Goal: Task Accomplishment & Management: Use online tool/utility

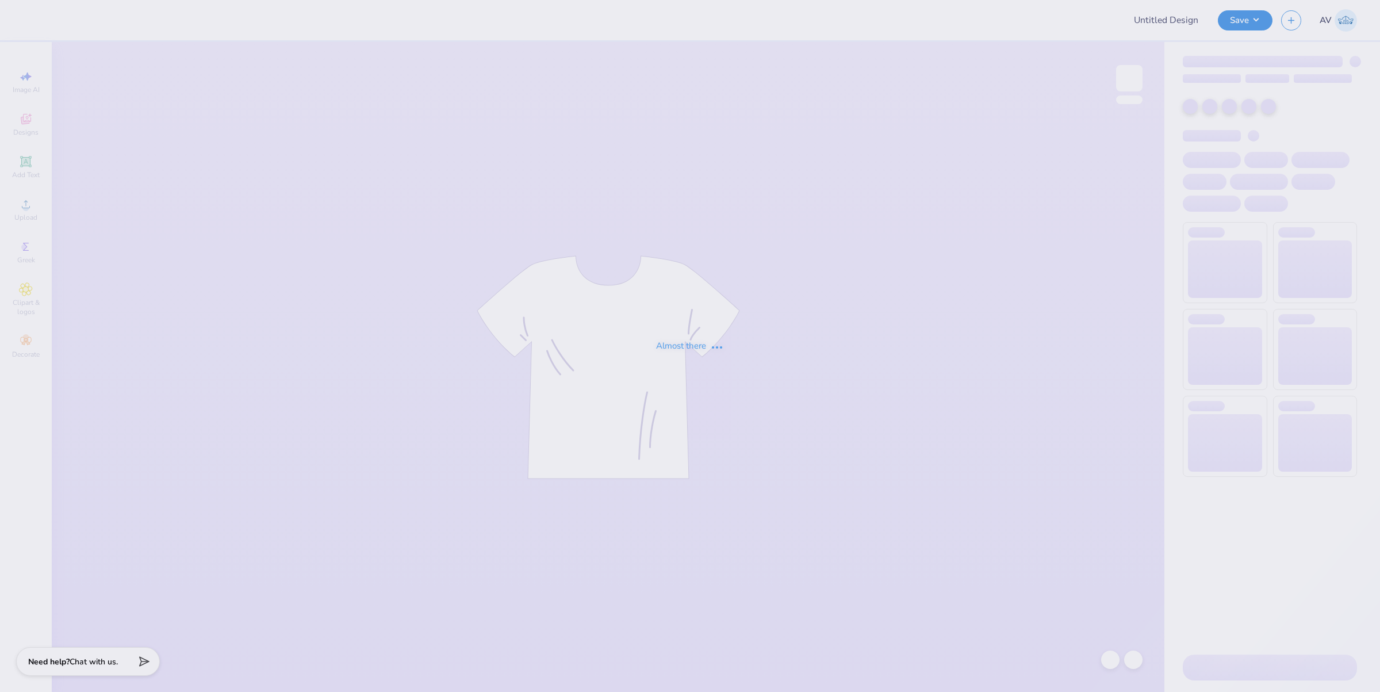
type input "Karys Logan : SUNY Stony Brook"
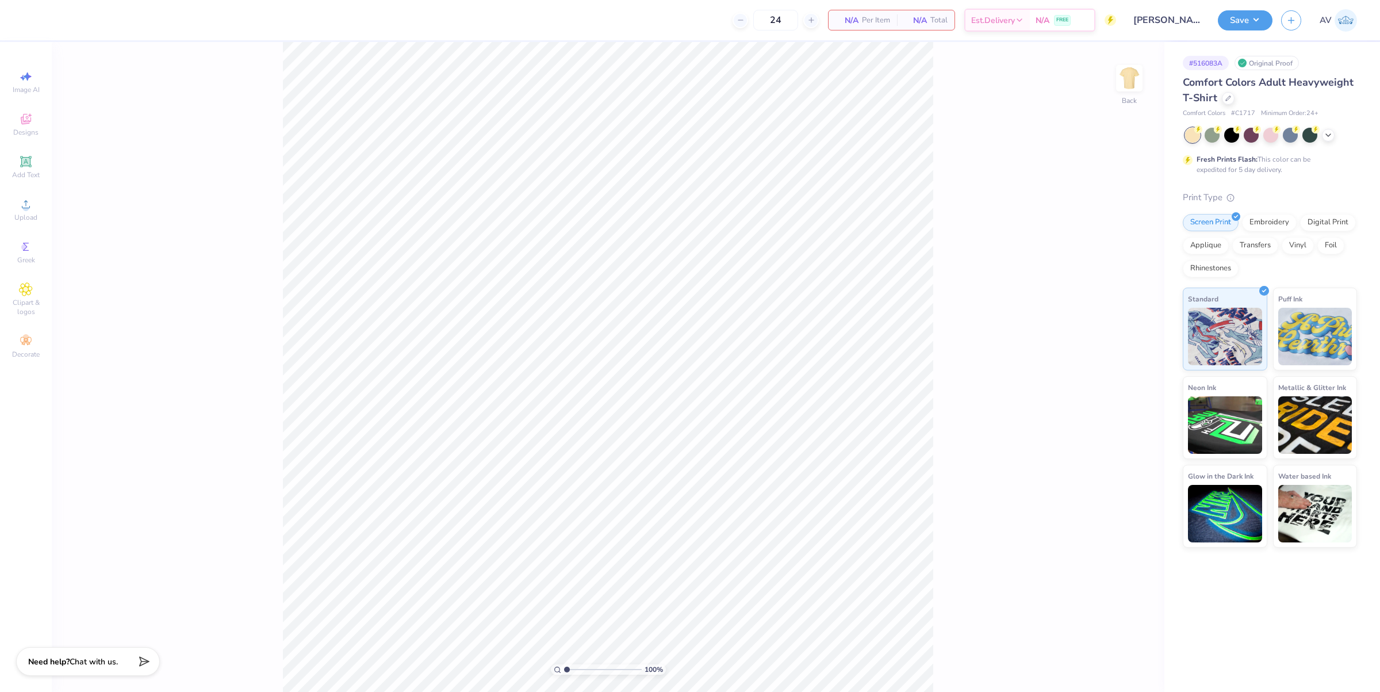
drag, startPoint x: 1226, startPoint y: 105, endPoint x: 1232, endPoint y: 104, distance: 5.8
click at [1226, 105] on div "Comfort Colors Adult Heavyweight T-Shirt" at bounding box center [1270, 90] width 174 height 31
click at [1232, 103] on div "Comfort Colors Adult Heavyweight T-Shirt" at bounding box center [1270, 90] width 174 height 31
click at [1229, 96] on icon at bounding box center [1228, 97] width 5 height 5
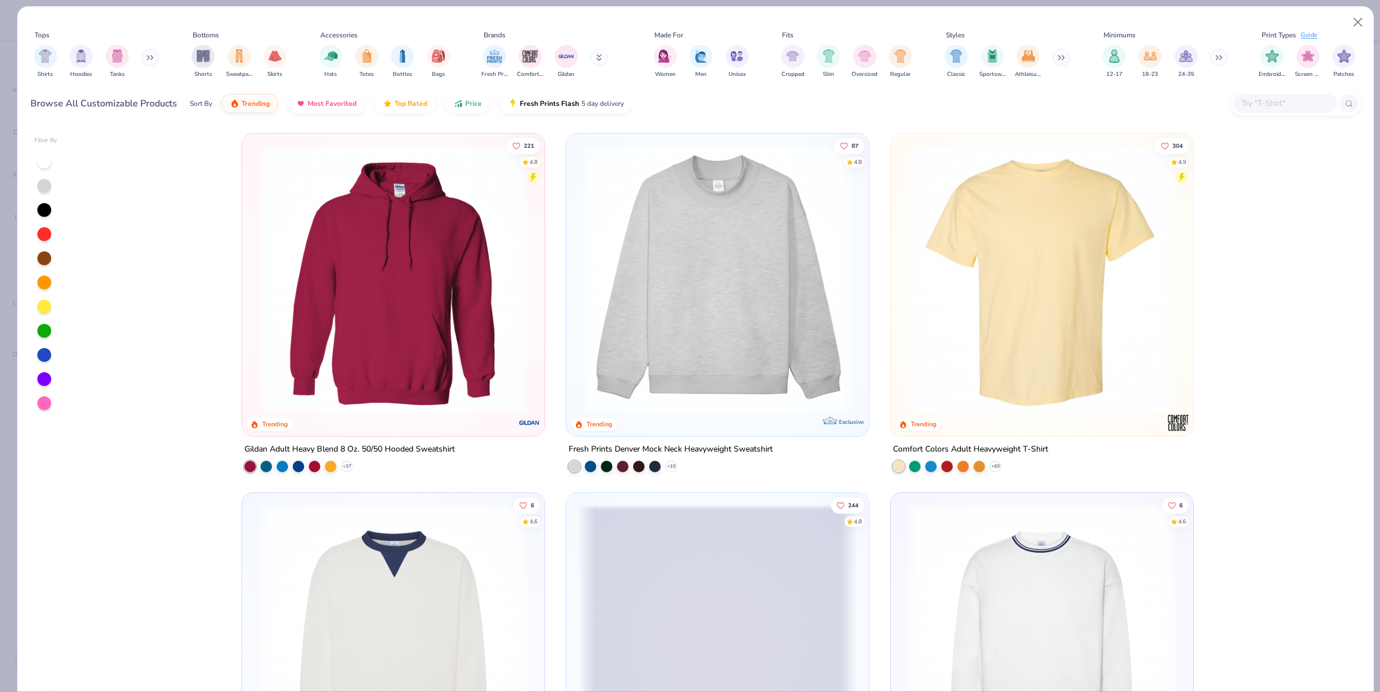
click at [1286, 103] on input "text" at bounding box center [1284, 103] width 89 height 13
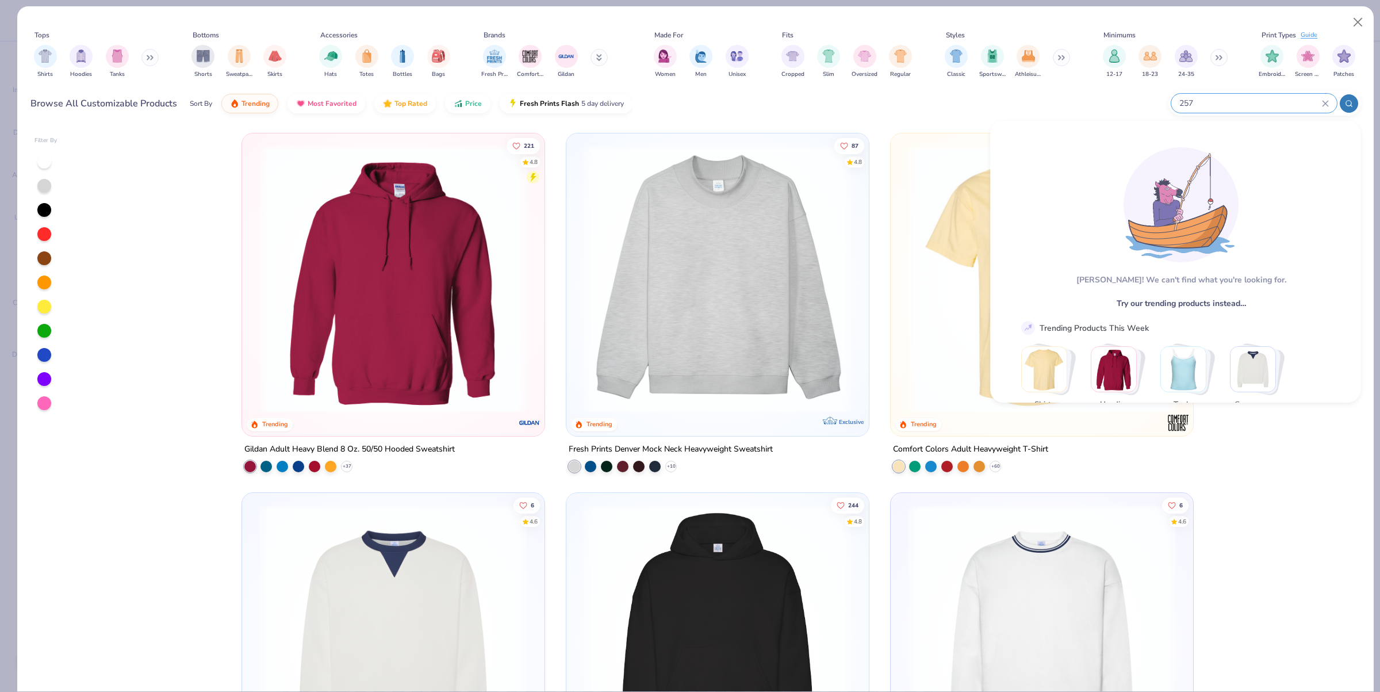
type input "257"
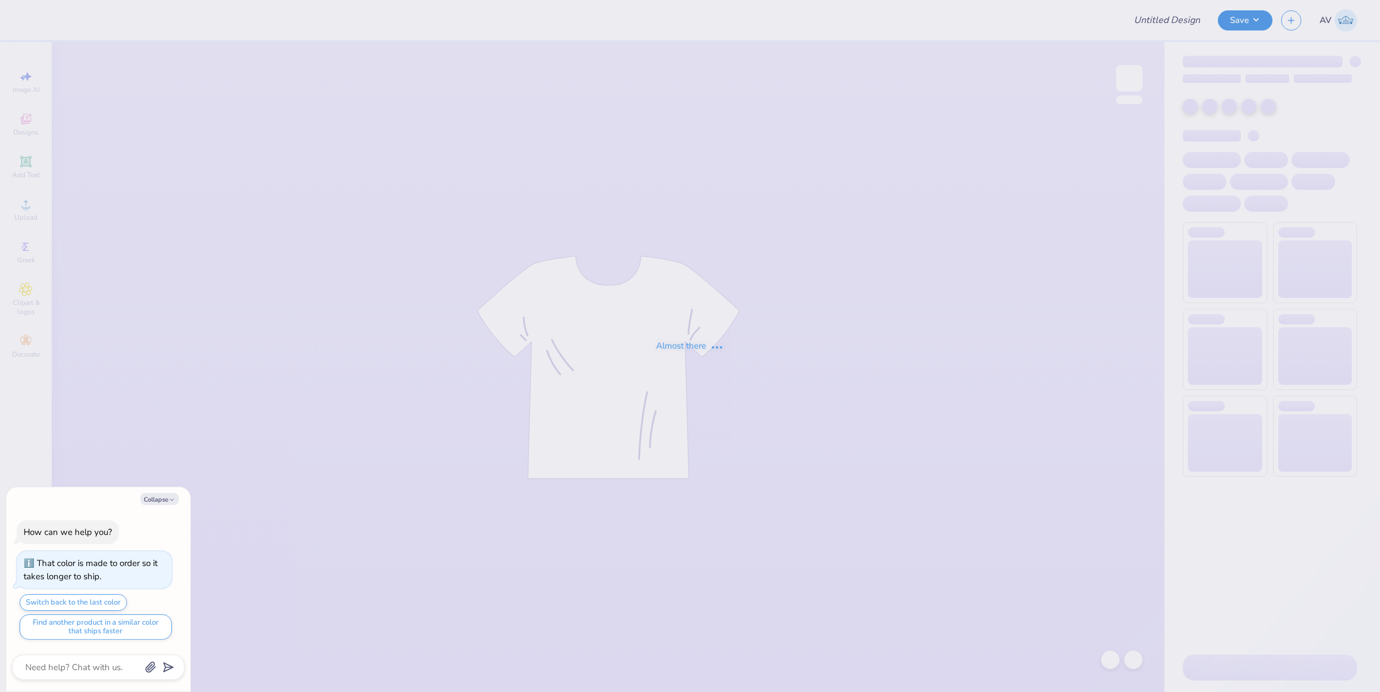
type textarea "x"
type input "Dance Gen"
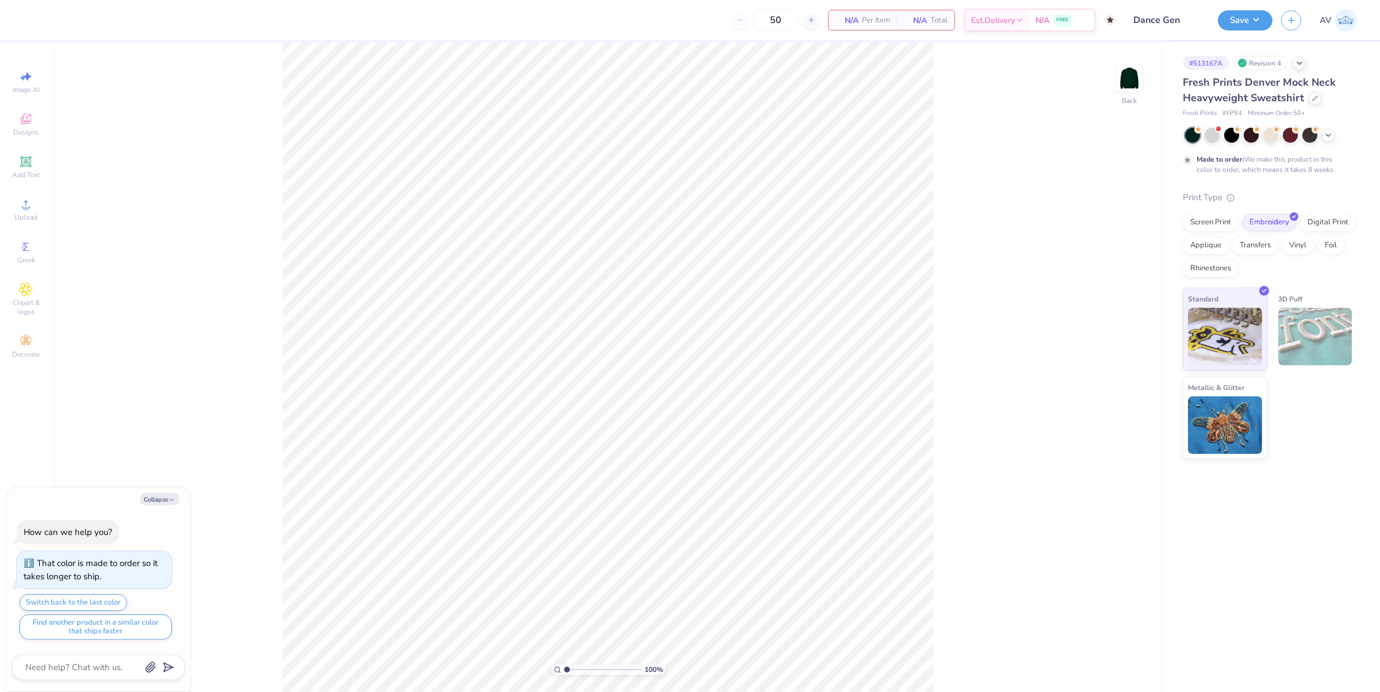
type textarea "x"
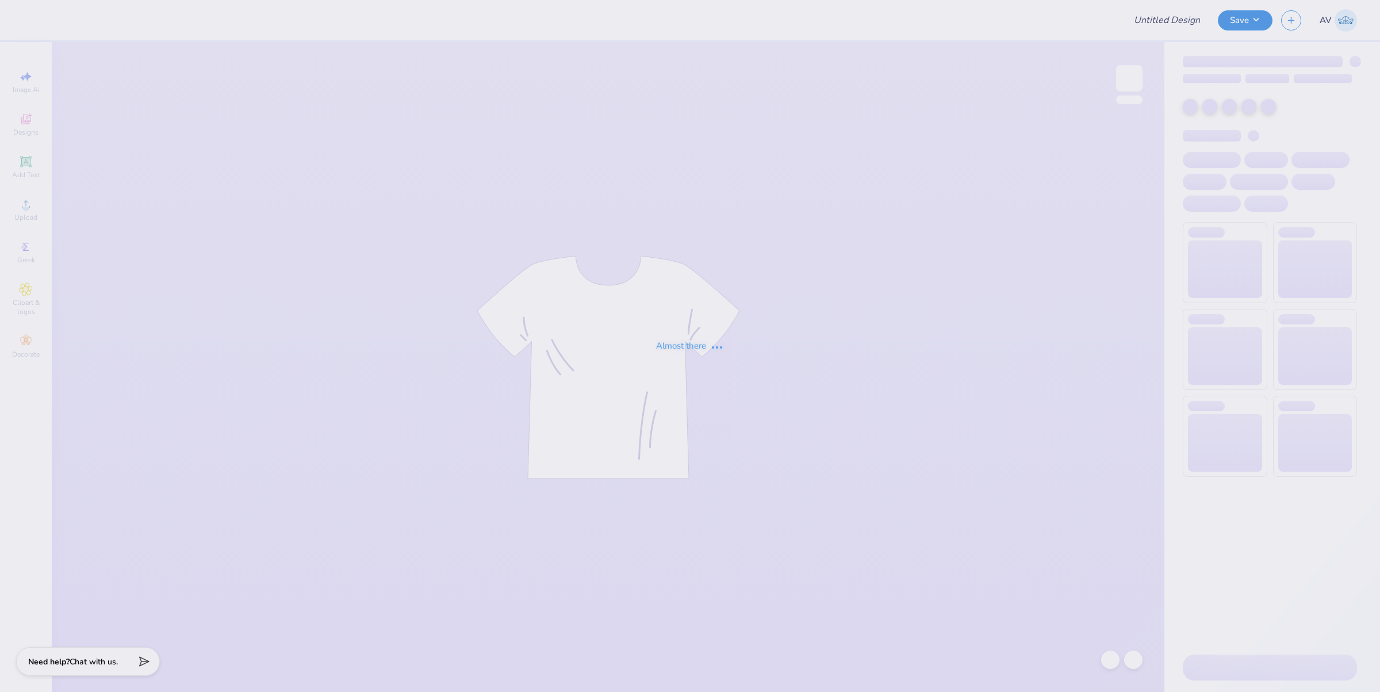
type input "Delta Gamma Game Day Merch Fall 25"
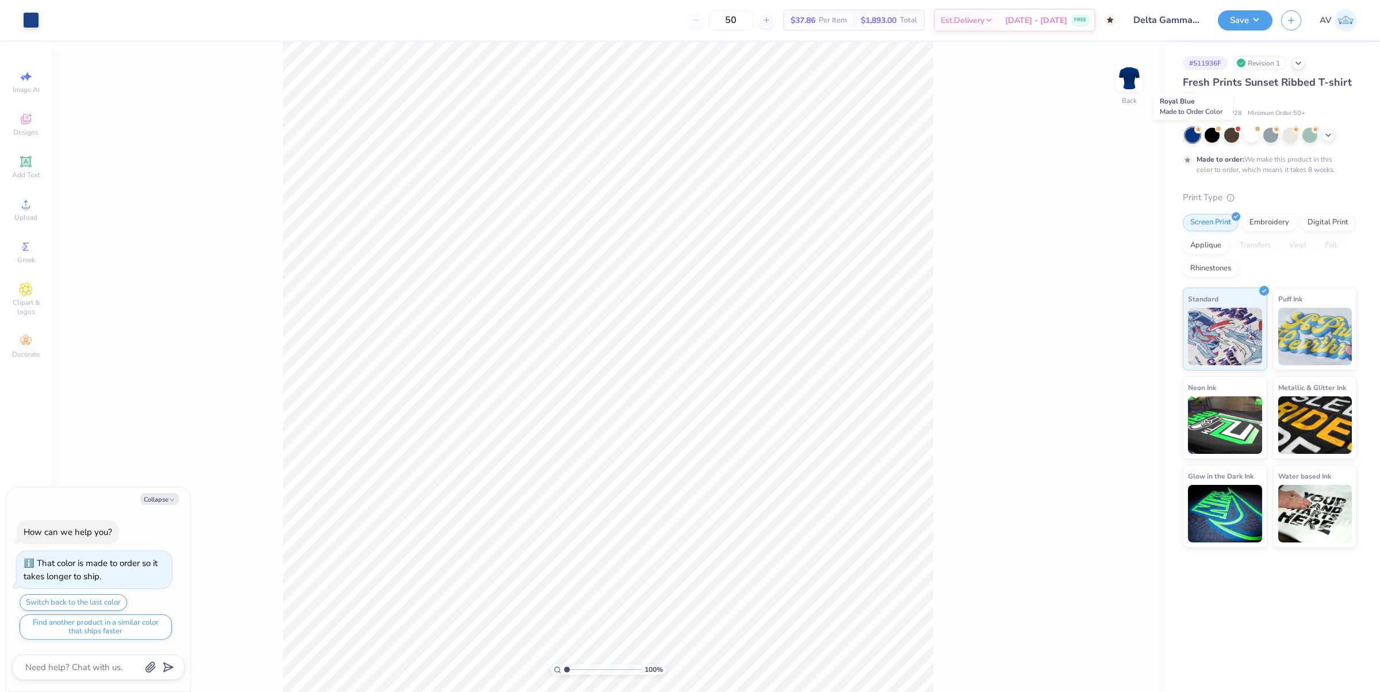
type textarea "x"
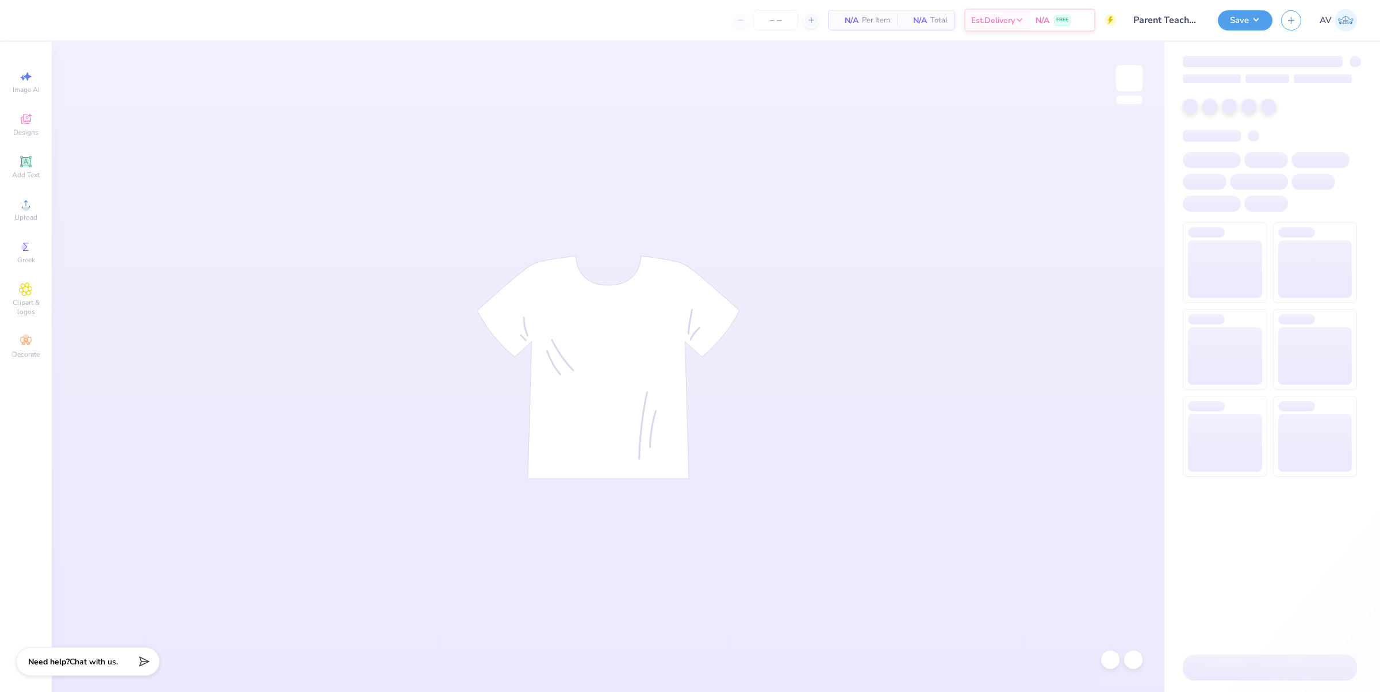
type input "12"
